Goal: Check status

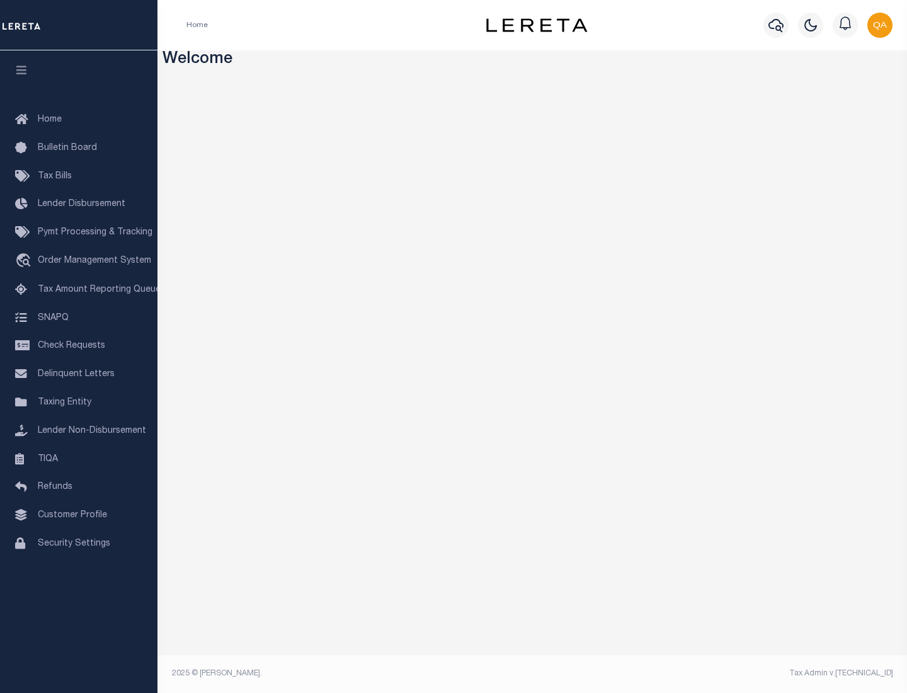
click at [79, 346] on span "Check Requests" at bounding box center [71, 345] width 67 height 9
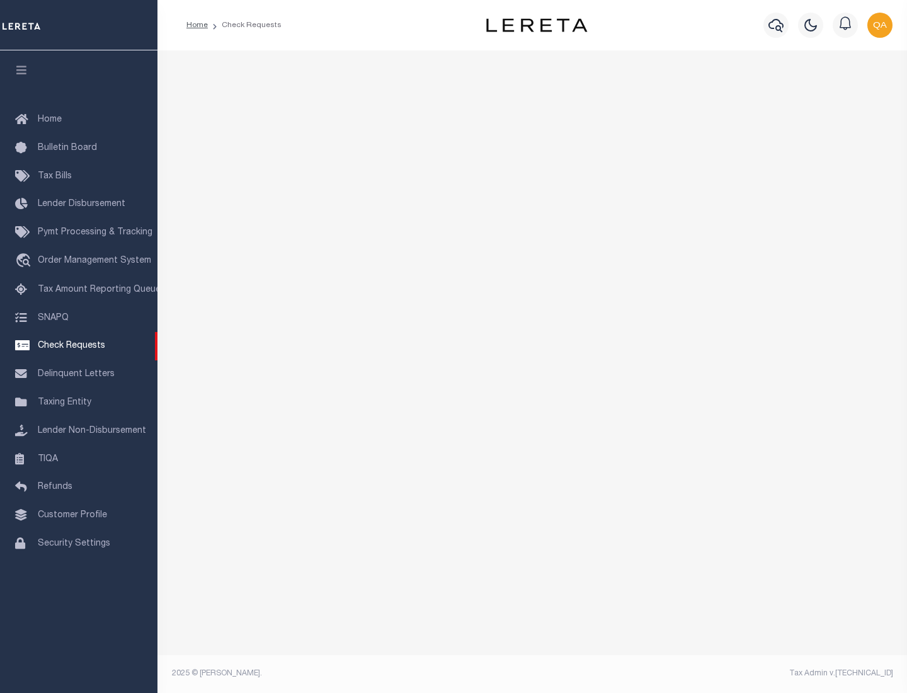
select select "50"
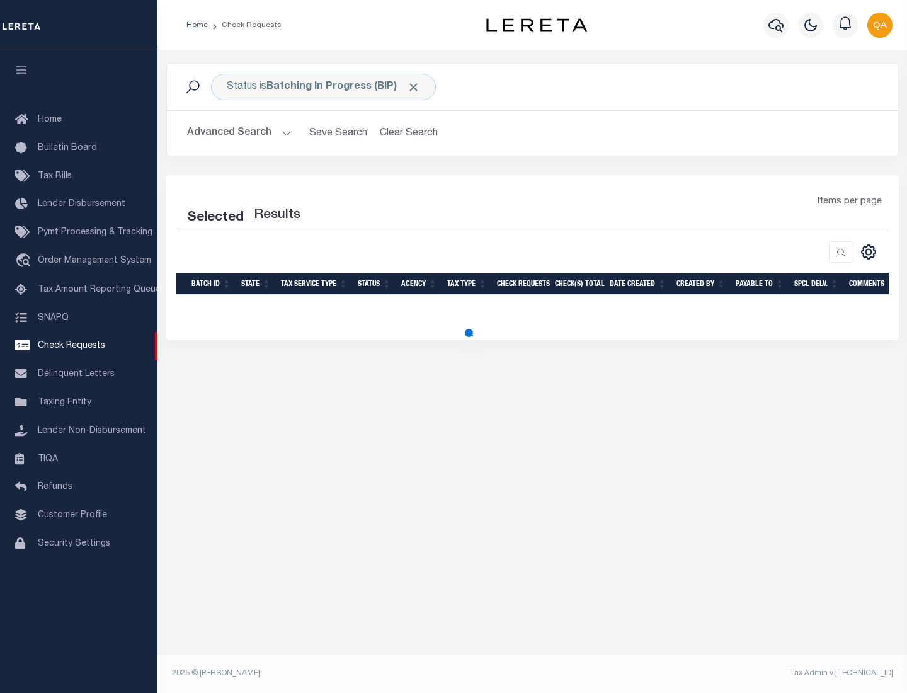
select select "50"
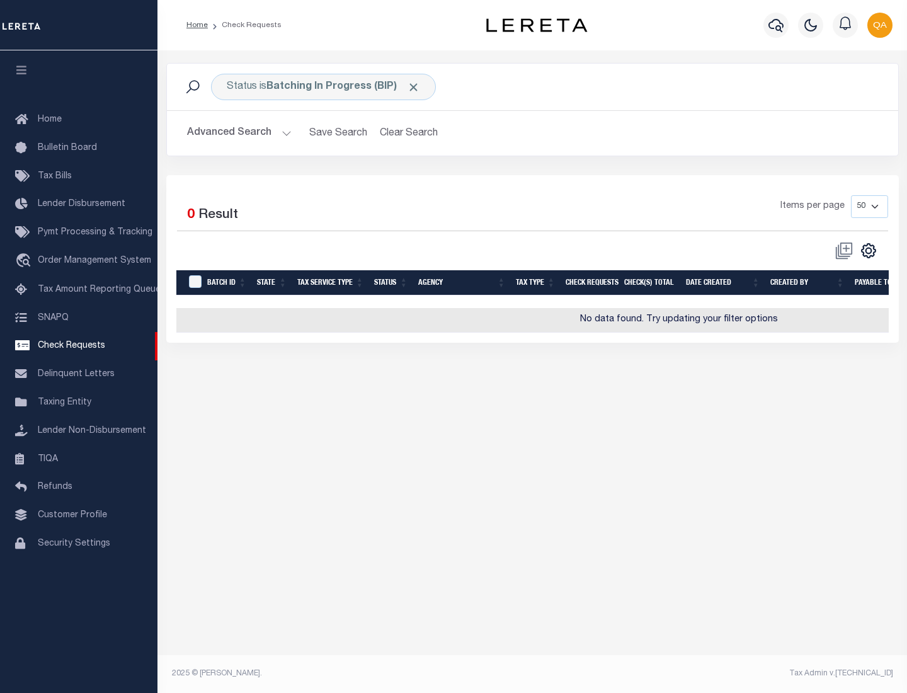
click at [414, 87] on span "Click to Remove" at bounding box center [413, 87] width 13 height 13
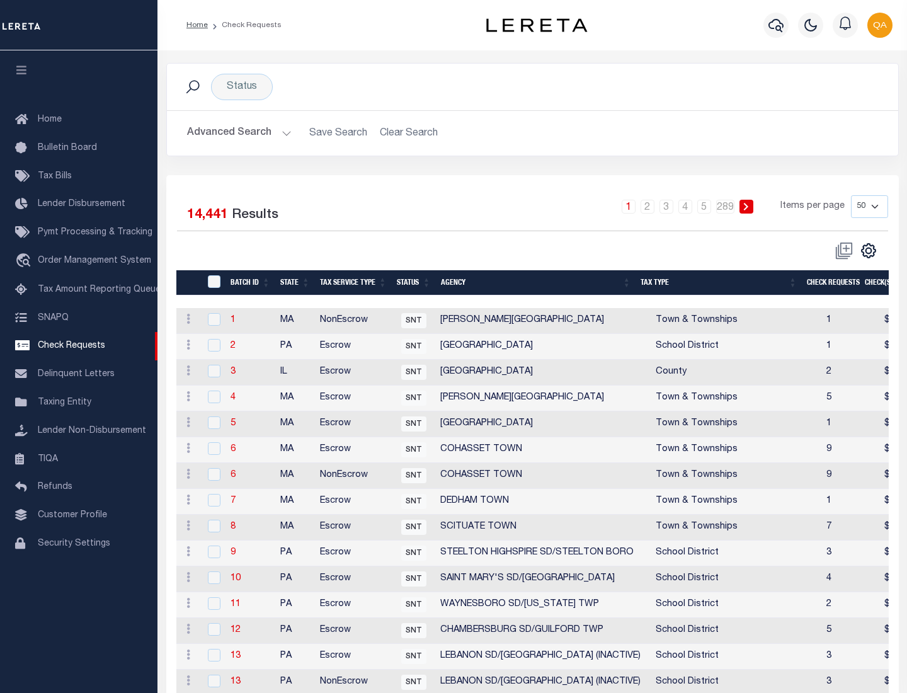
scroll to position [607, 0]
